Goal: Information Seeking & Learning: Learn about a topic

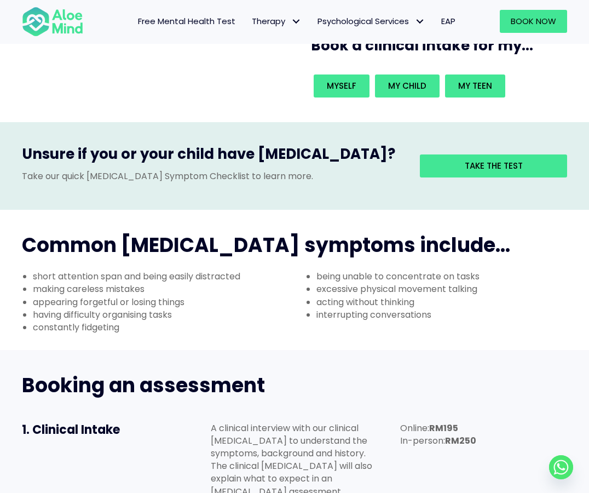
scroll to position [274, 0]
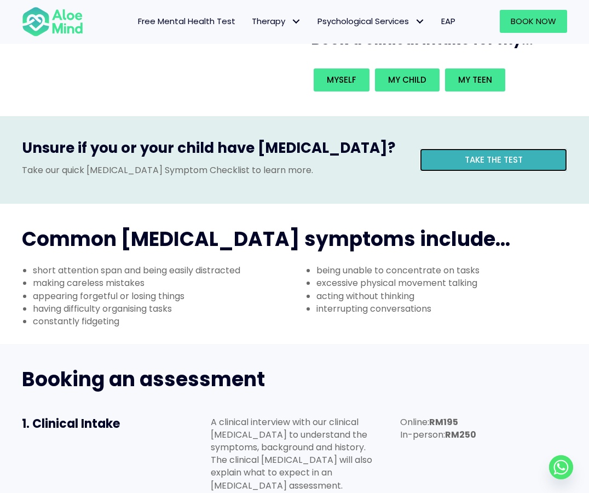
click at [444, 161] on link "Take the test" at bounding box center [493, 159] width 147 height 23
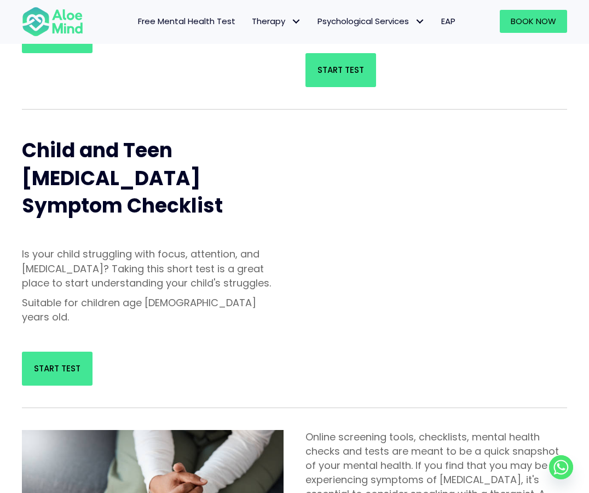
scroll to position [55, 0]
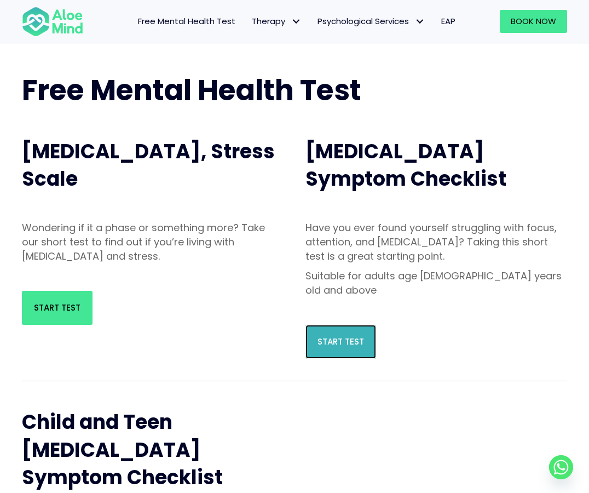
click at [343, 336] on span "Start Test" at bounding box center [340, 341] width 47 height 11
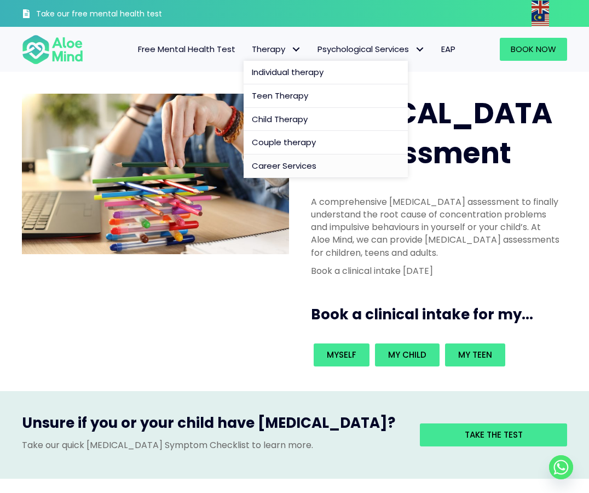
click at [267, 159] on link "Career Services" at bounding box center [326, 166] width 164 height 24
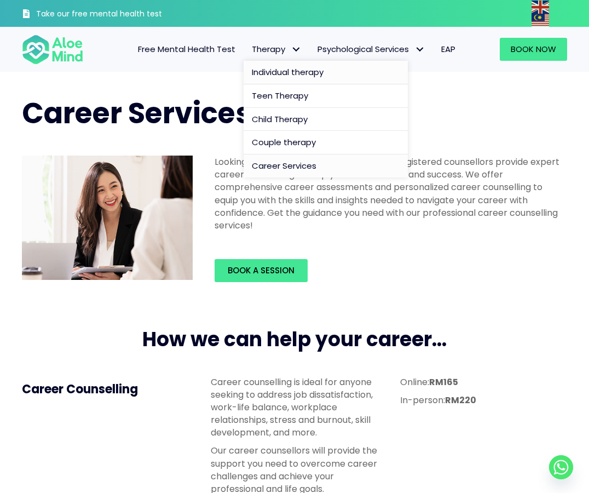
click at [279, 67] on span "Individual therapy" at bounding box center [288, 71] width 72 height 11
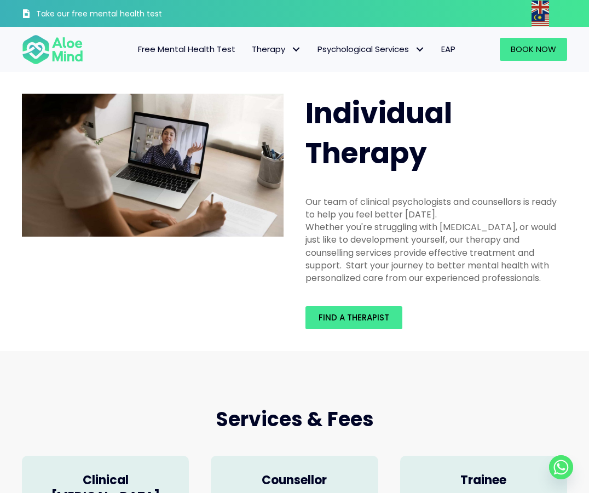
click at [458, 48] on link "EAP" at bounding box center [448, 49] width 31 height 23
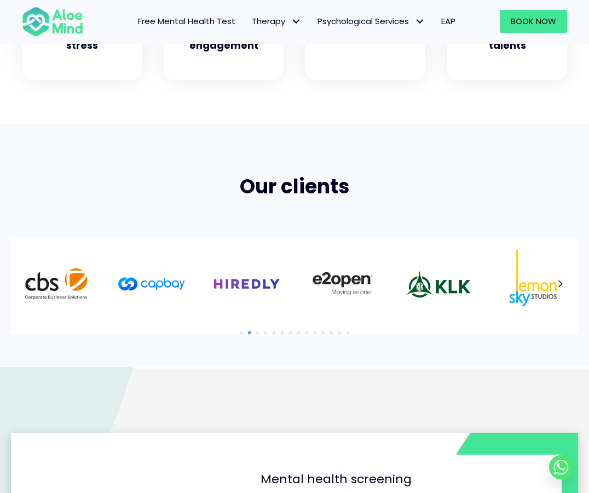
scroll to position [602, 0]
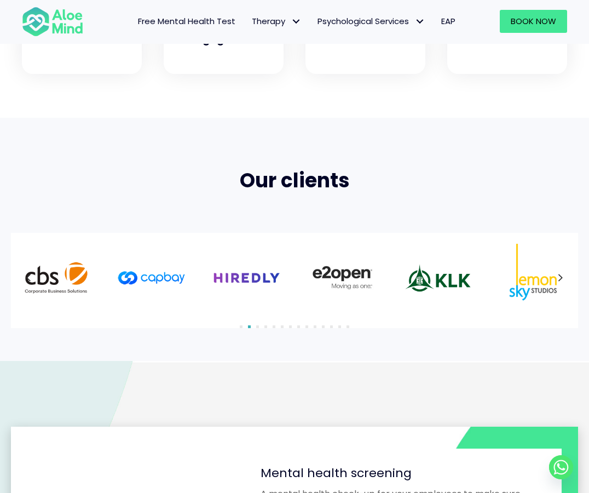
click at [563, 280] on icon at bounding box center [560, 277] width 5 height 14
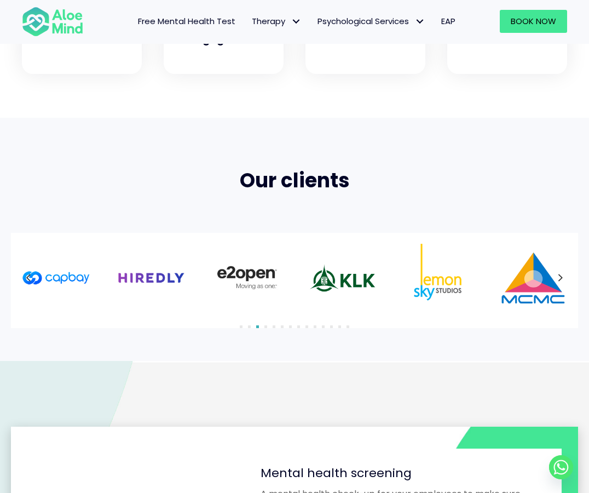
click at [563, 280] on icon at bounding box center [560, 277] width 5 height 14
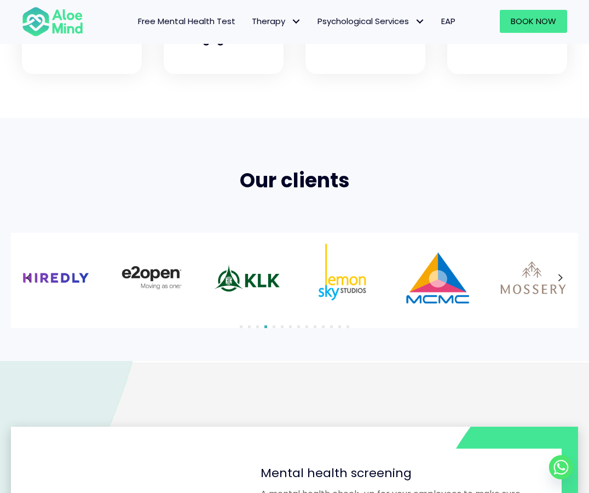
click at [563, 280] on icon at bounding box center [560, 277] width 5 height 14
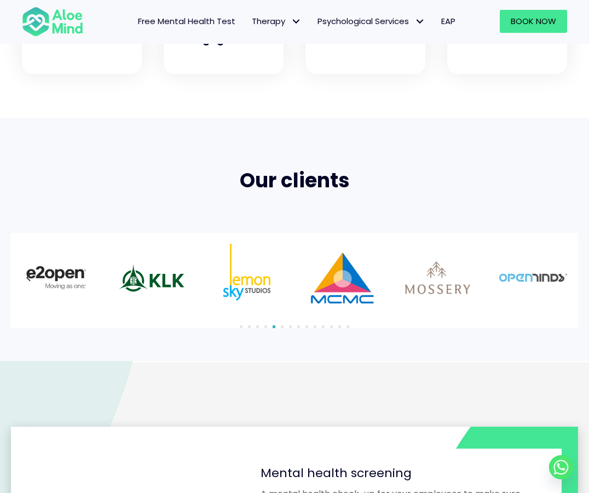
click at [563, 280] on icon at bounding box center [560, 277] width 5 height 14
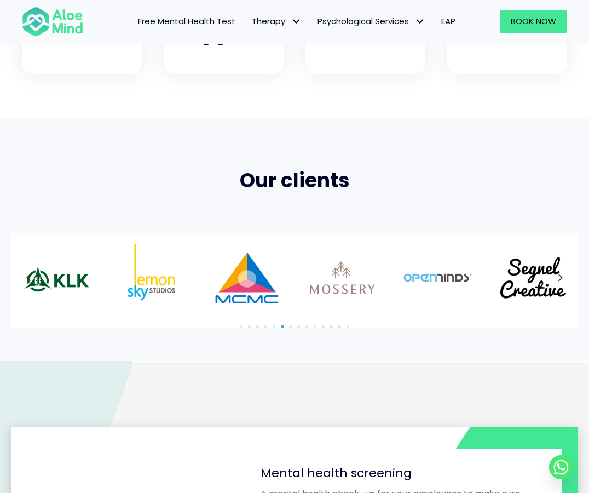
click at [563, 280] on icon at bounding box center [560, 277] width 5 height 14
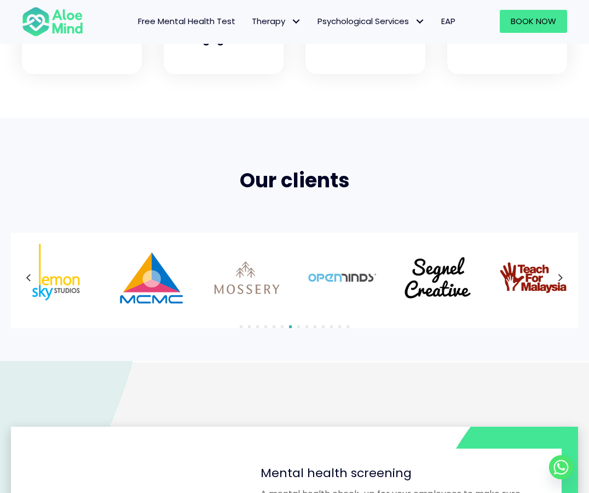
click at [563, 280] on icon at bounding box center [560, 277] width 5 height 14
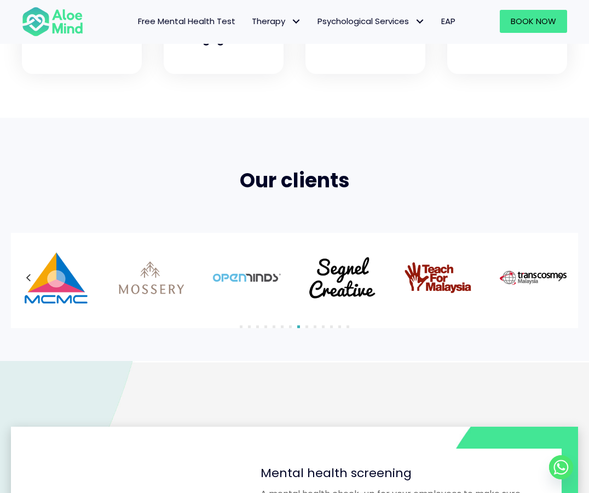
click at [563, 280] on icon at bounding box center [560, 277] width 5 height 14
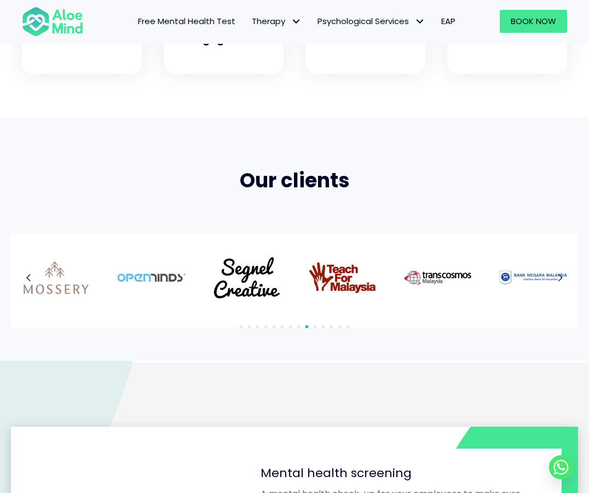
click at [563, 280] on div at bounding box center [294, 278] width 545 height 68
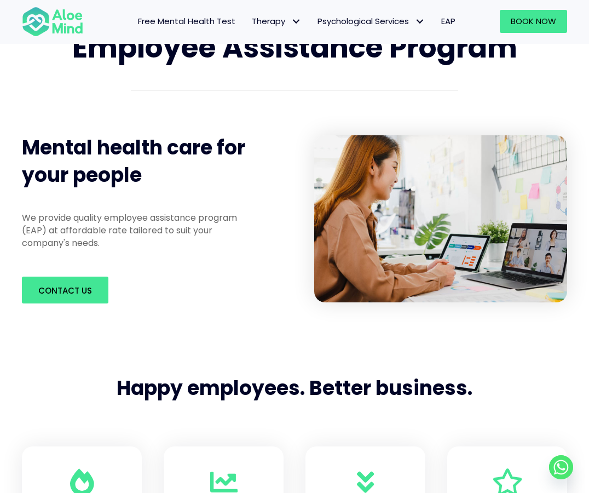
scroll to position [0, 0]
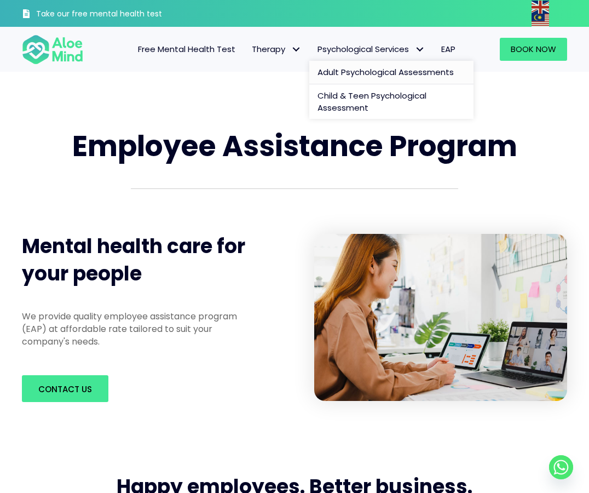
click at [387, 72] on span "Adult Psychological Assessments" at bounding box center [385, 71] width 136 height 11
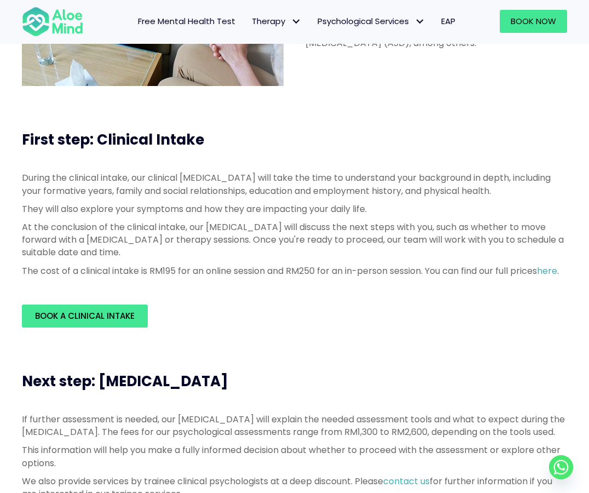
scroll to position [219, 0]
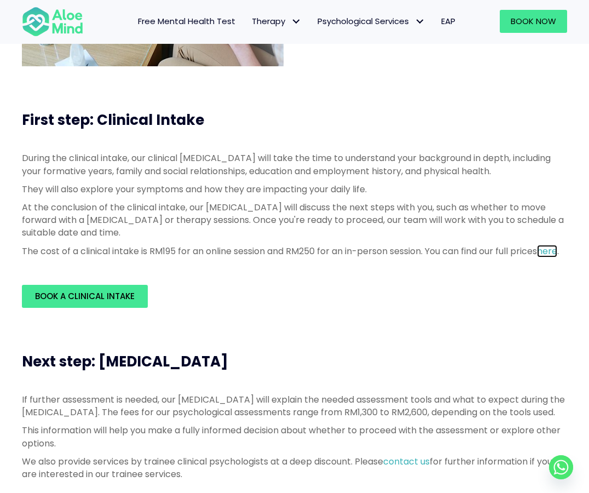
click at [537, 257] on link "here" at bounding box center [547, 251] width 20 height 13
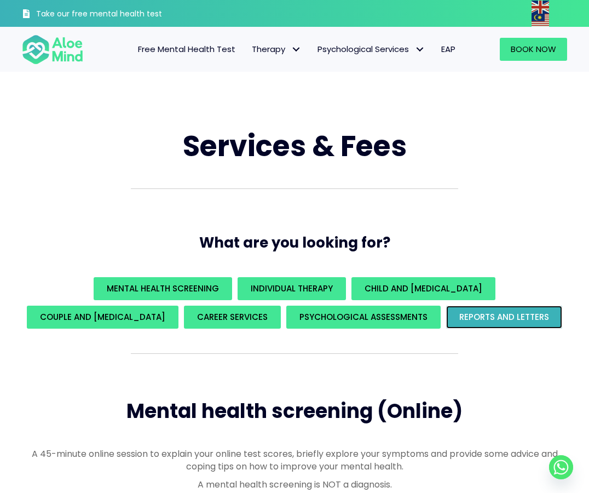
click at [446, 326] on link "REPORTS AND LETTERS" at bounding box center [504, 316] width 116 height 23
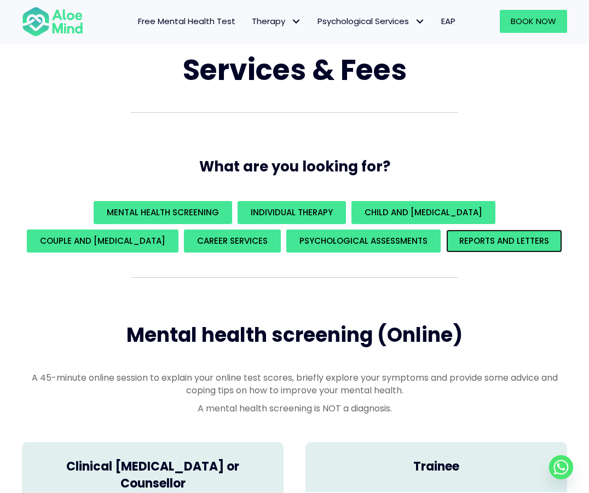
scroll to position [55, 0]
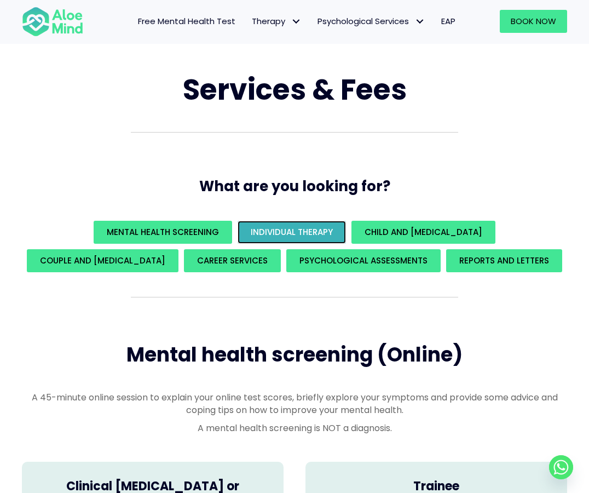
click at [253, 230] on span "Individual Therapy" at bounding box center [292, 231] width 82 height 11
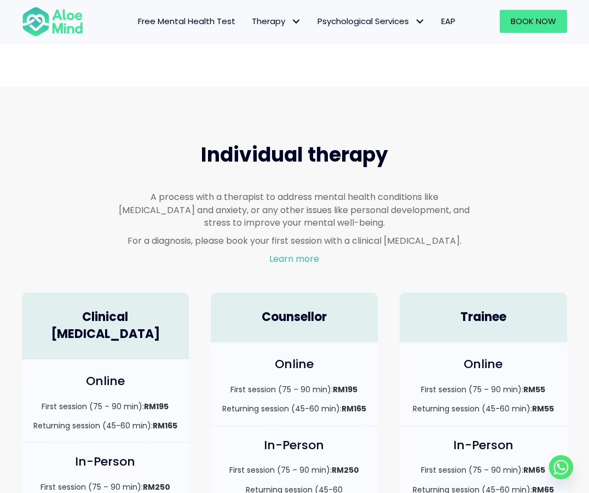
scroll to position [649, 0]
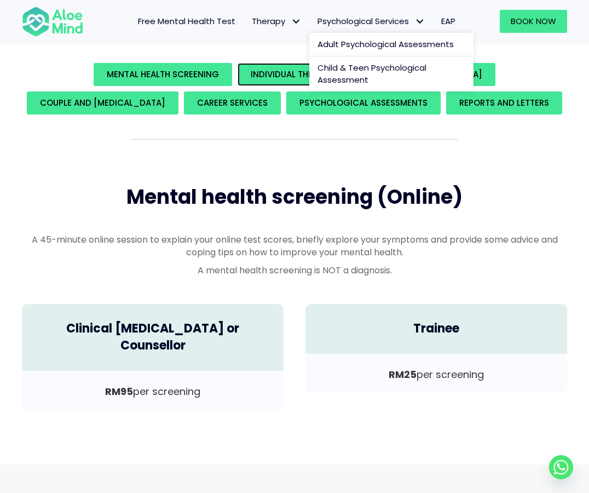
scroll to position [47, 0]
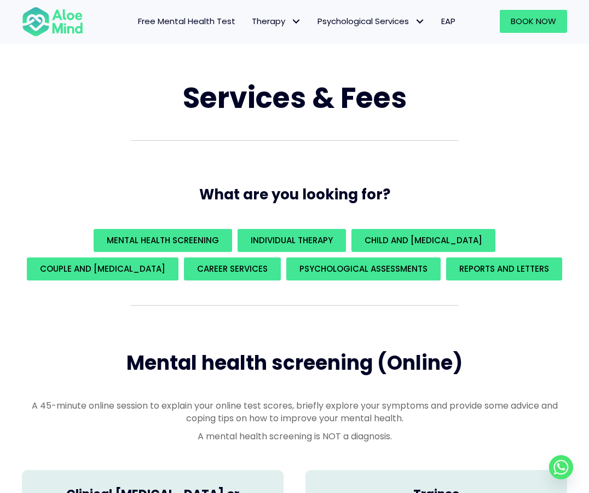
click at [204, 27] on span "Free Mental Health Test" at bounding box center [186, 20] width 97 height 11
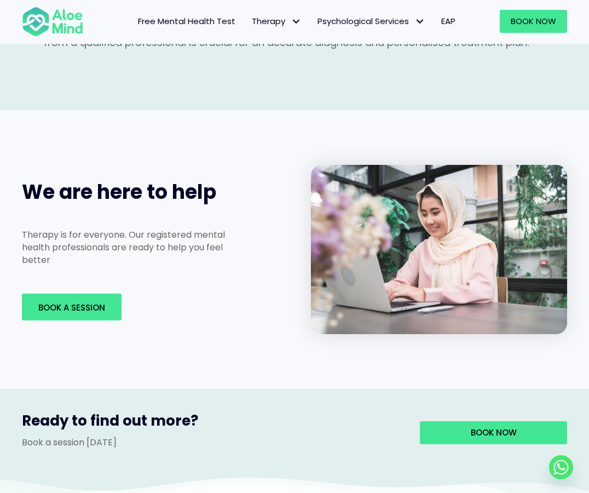
scroll to position [1642, 0]
